Goal: Transaction & Acquisition: Purchase product/service

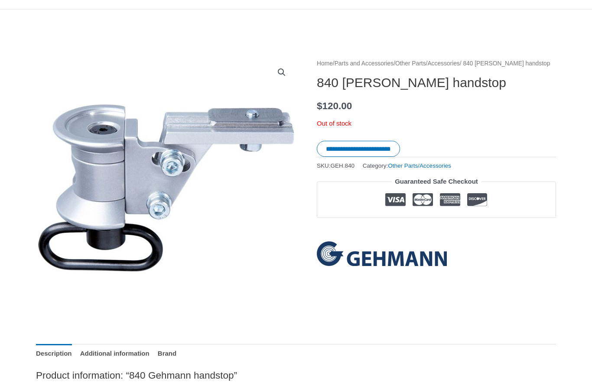
scroll to position [60, 0]
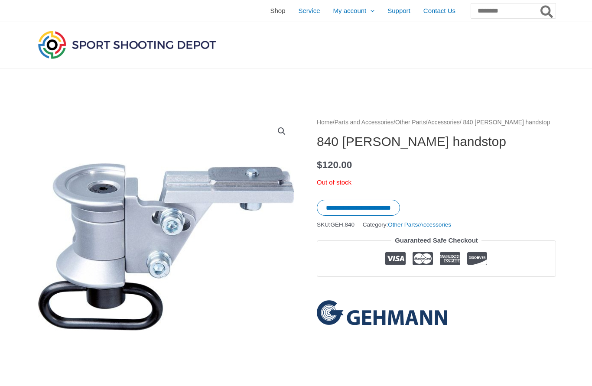
click at [270, 13] on span "Shop" at bounding box center [277, 11] width 15 height 22
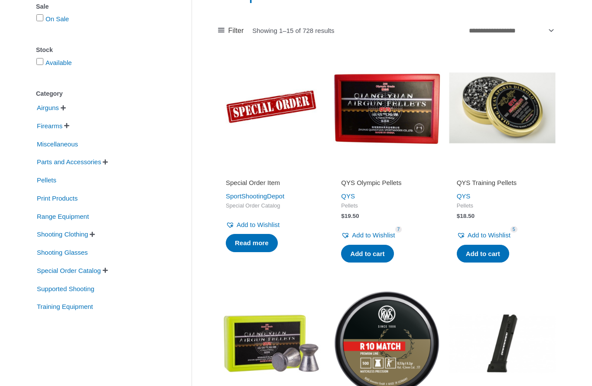
scroll to position [153, 0]
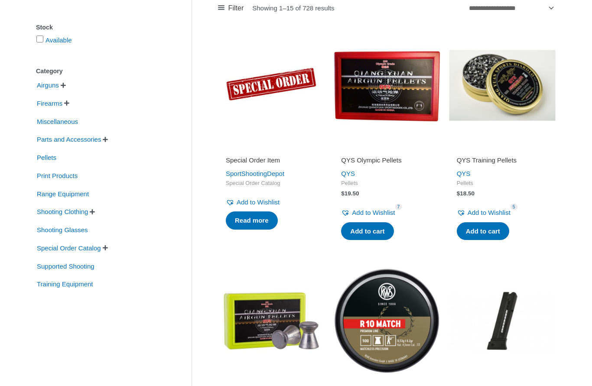
click at [67, 106] on span "" at bounding box center [66, 103] width 5 height 6
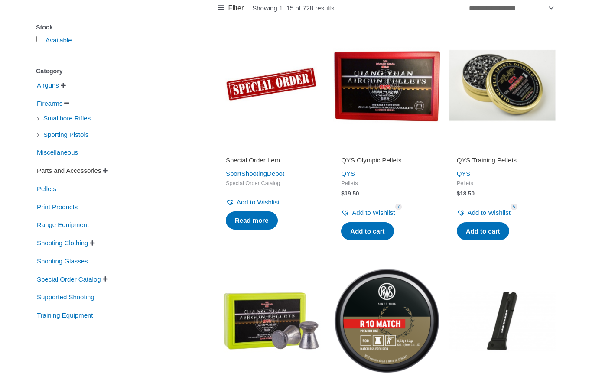
click at [68, 172] on span "Parts and Accessories" at bounding box center [69, 170] width 66 height 15
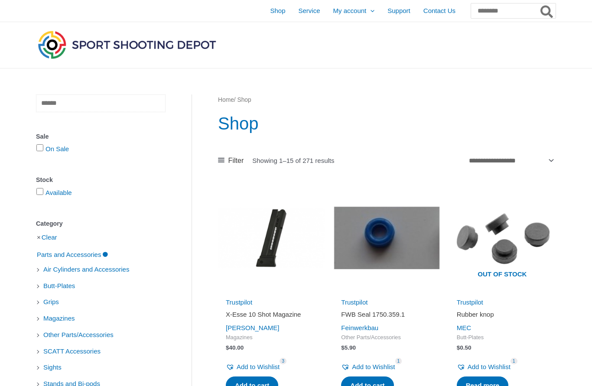
drag, startPoint x: 103, startPoint y: 99, endPoint x: 102, endPoint y: 104, distance: 4.4
click at [102, 99] on input "text" at bounding box center [101, 103] width 130 height 18
type input "*****"
